Goal: Task Accomplishment & Management: Manage account settings

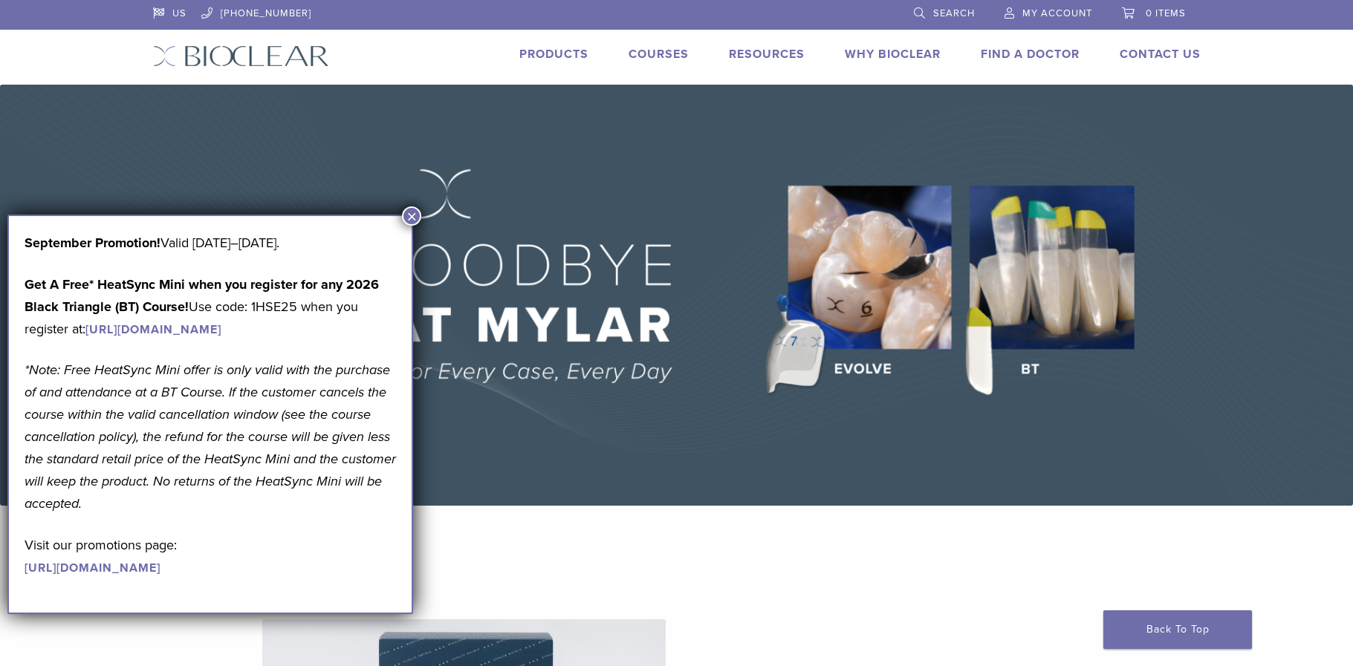
click at [1063, 18] on span "My Account" at bounding box center [1057, 13] width 70 height 12
click at [1060, 17] on span "My Account" at bounding box center [1057, 13] width 70 height 12
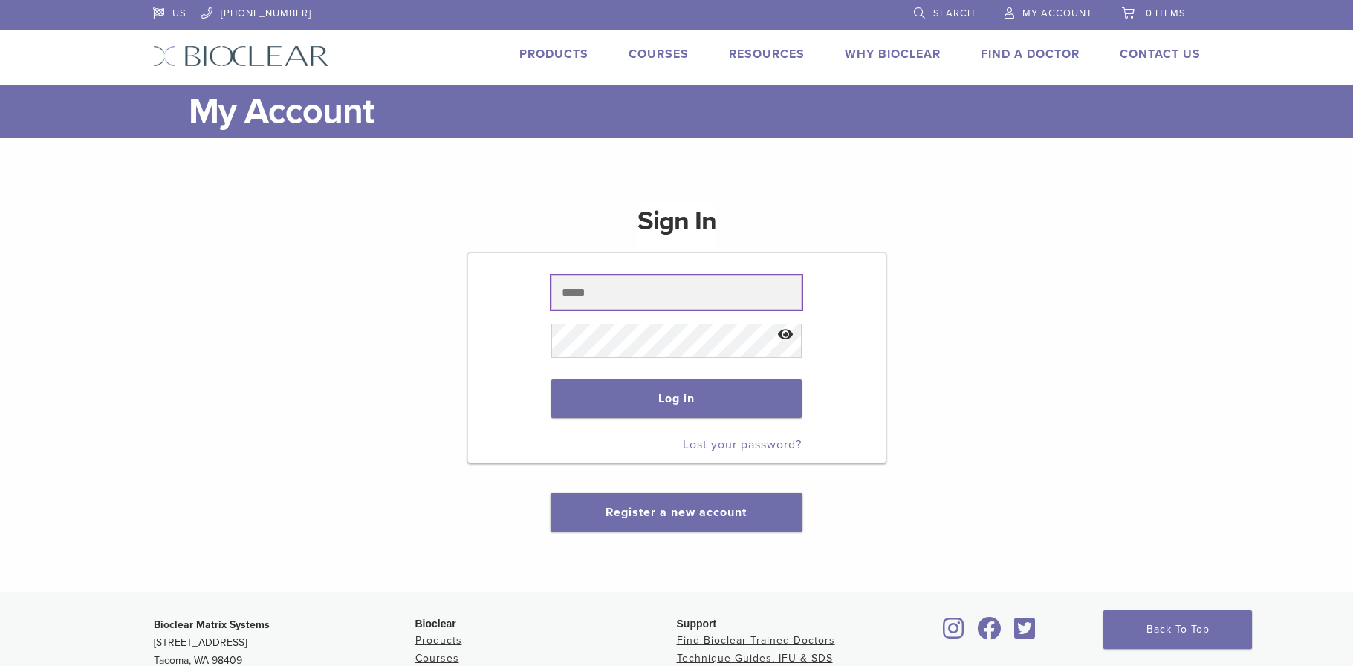
click at [721, 297] on input "text" at bounding box center [676, 293] width 250 height 34
